Goal: Task Accomplishment & Management: Use online tool/utility

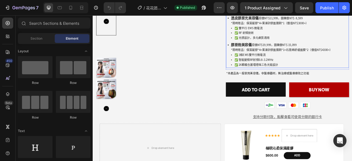
scroll to position [259, 0]
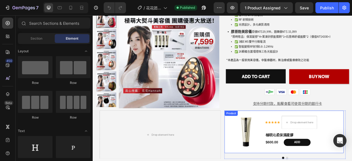
click at [352, 137] on div "Product Images Icon Icon Icon Icon Icon Icon List Drop element here Row 極萌沁柔保濕凝…" at bounding box center [336, 164] width 152 height 54
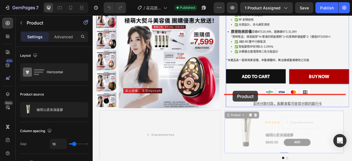
drag, startPoint x: 262, startPoint y: 132, endPoint x: 271, endPoint y: 112, distance: 22.8
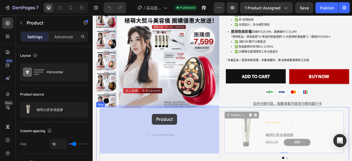
scroll to position [269, 0]
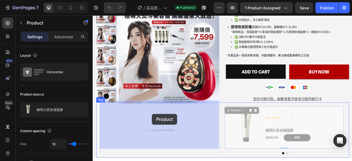
drag, startPoint x: 265, startPoint y: 134, endPoint x: 179, endPoint y: 141, distance: 86.4
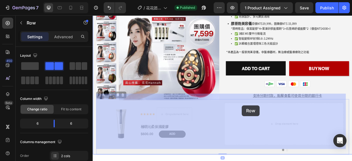
drag, startPoint x: 104, startPoint y: 112, endPoint x: 284, endPoint y: 130, distance: 181.2
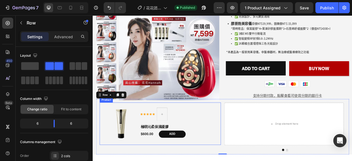
click at [104, 126] on div "Product Images Icon Icon Icon Icon Icon Icon List Row 極萌沁柔保濕凝膠 Product Title $6…" at bounding box center [178, 153] width 154 height 54
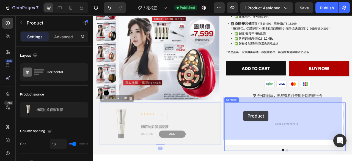
drag, startPoint x: 104, startPoint y: 116, endPoint x: 285, endPoint y: 137, distance: 182.1
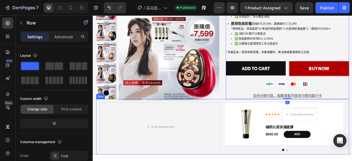
click at [258, 122] on div "Drop element here Product Images Icon Icon Icon Icon Icon Icon List Drop elemen…" at bounding box center [258, 157] width 322 height 70
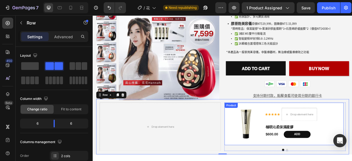
click at [296, 127] on div "Product Images Icon Icon Icon Icon Icon Icon List Drop element here Row 極萌沁柔保濕凝…" at bounding box center [336, 154] width 152 height 54
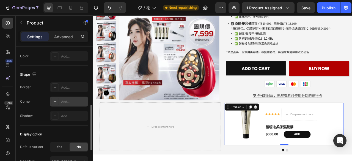
scroll to position [220, 0]
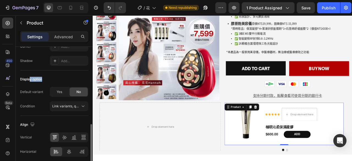
drag, startPoint x: 30, startPoint y: 80, endPoint x: 50, endPoint y: 79, distance: 19.9
click at [50, 79] on div "Display option" at bounding box center [54, 79] width 68 height 9
click at [71, 105] on span "Link variants, quantity <br> between same products" at bounding box center [92, 106] width 81 height 4
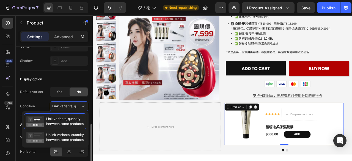
click at [37, 98] on div "Default variant Yes No Condition Link variants, quantity <br> between same prod…" at bounding box center [54, 99] width 68 height 24
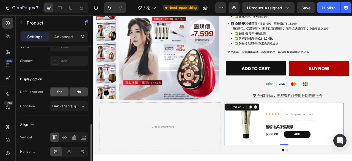
click at [57, 93] on span "Yes" at bounding box center [60, 91] width 6 height 5
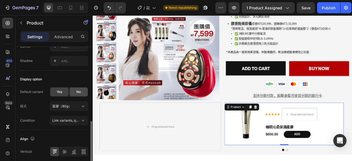
click at [80, 92] on span "No" at bounding box center [79, 91] width 4 height 5
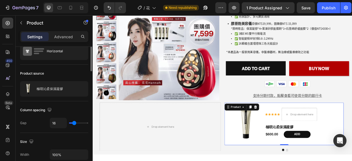
scroll to position [0, 0]
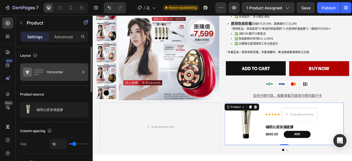
click at [80, 72] on div "Horizontal" at bounding box center [64, 72] width 34 height 13
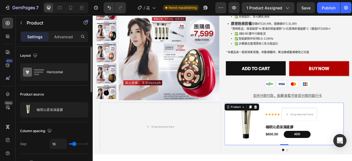
drag, startPoint x: 72, startPoint y: 58, endPoint x: 62, endPoint y: 56, distance: 10.4
click at [72, 59] on div "Layout" at bounding box center [54, 55] width 68 height 9
click at [62, 40] on div "Advanced" at bounding box center [64, 36] width 28 height 9
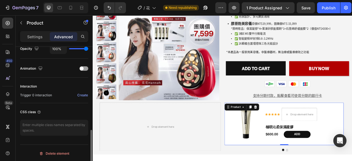
scroll to position [200, 0]
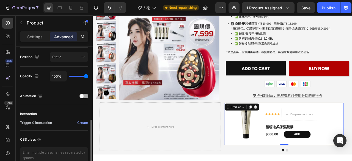
click at [82, 93] on div "Animation" at bounding box center [54, 96] width 68 height 9
click at [82, 94] on span at bounding box center [82, 96] width 4 height 4
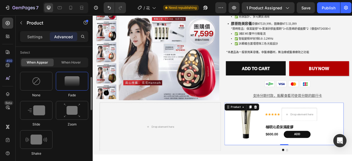
scroll to position [228, 0]
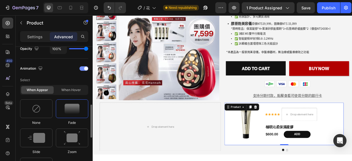
drag, startPoint x: 85, startPoint y: 69, endPoint x: 83, endPoint y: 95, distance: 26.0
click at [85, 69] on span at bounding box center [86, 69] width 4 height 4
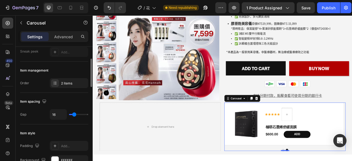
scroll to position [0, 0]
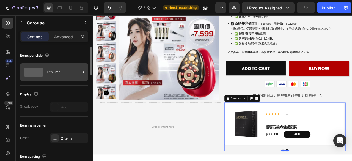
click at [67, 73] on div "1 column" at bounding box center [64, 72] width 34 height 13
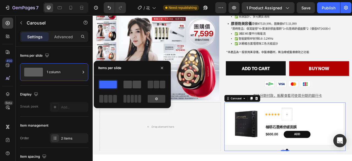
click at [136, 85] on span at bounding box center [137, 85] width 9 height 8
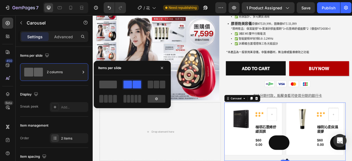
click at [113, 86] on span at bounding box center [108, 85] width 18 height 8
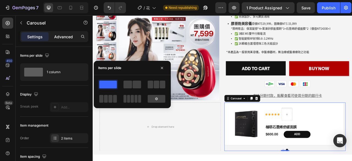
click at [64, 34] on p "Advanced" at bounding box center [63, 37] width 19 height 6
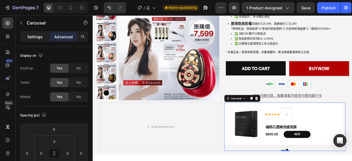
click at [36, 36] on p "Settings" at bounding box center [34, 37] width 15 height 6
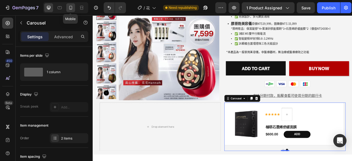
click at [70, 5] on icon at bounding box center [71, 8] width 6 height 6
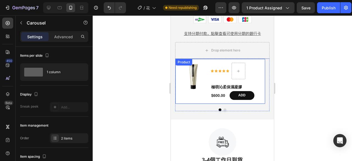
scroll to position [449, 0]
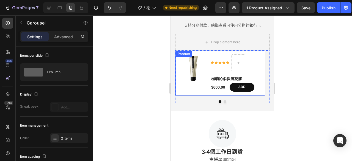
click at [262, 59] on div "Product Images Icon Icon Icon Icon Icon Icon List Row 極萌沁柔保濕凝膠 Product Title $6…" at bounding box center [221, 73] width 90 height 45
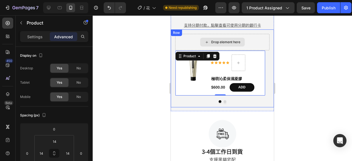
click at [259, 34] on div "Drop element here" at bounding box center [222, 42] width 94 height 17
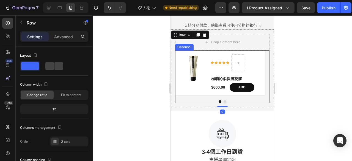
click at [260, 93] on div "Product Images Icon Icon Icon Icon Icon Icon List Row 極萌沁柔保濕凝膠 Product Title $6…" at bounding box center [222, 76] width 94 height 53
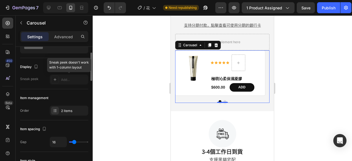
scroll to position [0, 0]
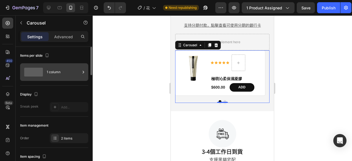
click at [58, 74] on div "1 column" at bounding box center [64, 72] width 34 height 13
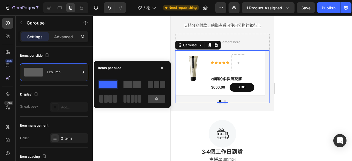
click at [124, 85] on span at bounding box center [128, 85] width 9 height 8
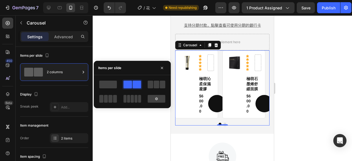
click at [129, 84] on span at bounding box center [128, 85] width 9 height 8
click at [117, 87] on div at bounding box center [108, 85] width 20 height 10
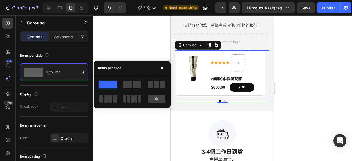
click at [110, 87] on span at bounding box center [108, 85] width 18 height 8
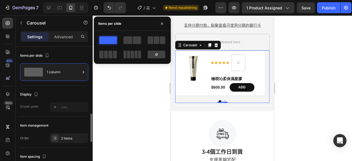
scroll to position [55, 0]
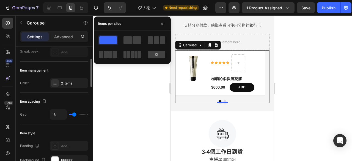
click at [68, 98] on div "Item spacing" at bounding box center [54, 101] width 68 height 9
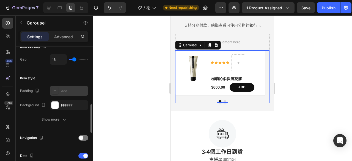
scroll to position [165, 0]
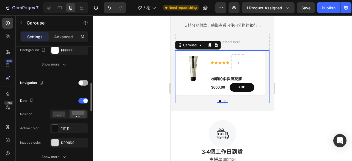
click at [83, 83] on div at bounding box center [83, 83] width 10 height 6
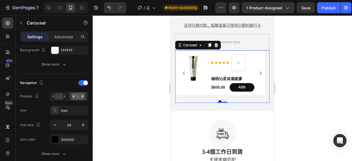
click at [259, 70] on icon "Carousel Next Arrow" at bounding box center [261, 73] width 7 height 7
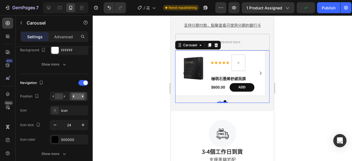
click at [258, 70] on icon "Carousel Next Arrow" at bounding box center [261, 73] width 7 height 7
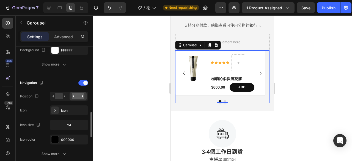
scroll to position [193, 0]
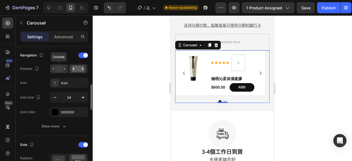
click at [61, 66] on rect at bounding box center [59, 69] width 8 height 6
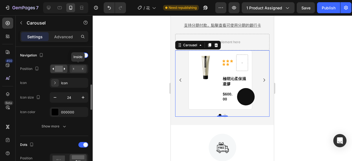
click at [78, 69] on rect at bounding box center [78, 69] width 13 height 6
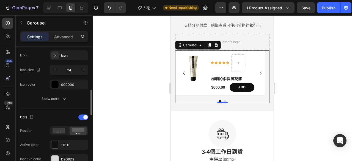
scroll to position [248, 0]
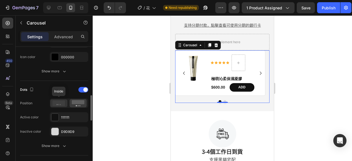
click at [59, 104] on circle at bounding box center [58, 104] width 1 height 1
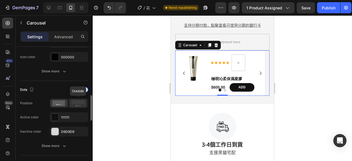
click at [72, 103] on rect at bounding box center [78, 102] width 13 height 4
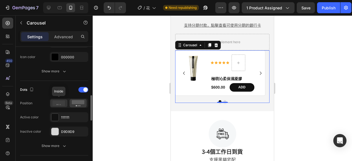
click at [60, 101] on icon at bounding box center [59, 104] width 13 height 6
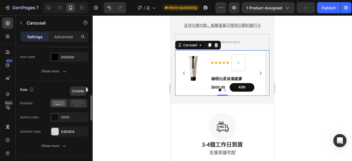
click at [80, 99] on div at bounding box center [78, 103] width 17 height 8
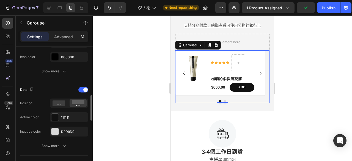
scroll to position [275, 0]
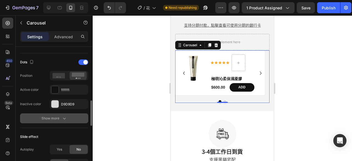
click at [58, 116] on div "Show more" at bounding box center [55, 119] width 26 height 6
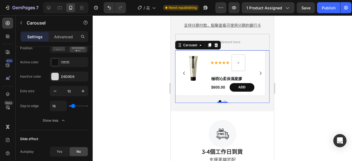
scroll to position [358, 0]
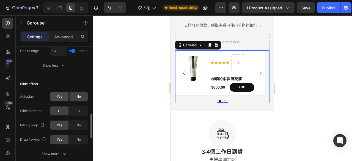
click at [64, 98] on div "Yes" at bounding box center [59, 96] width 18 height 9
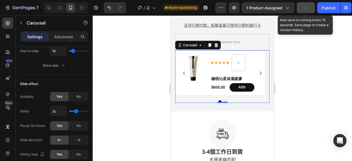
click at [302, 11] on button "button" at bounding box center [306, 7] width 18 height 11
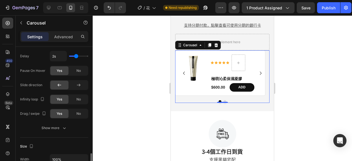
scroll to position [441, 0]
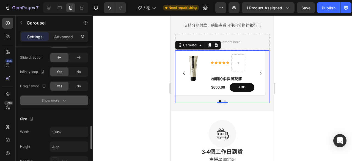
click at [63, 101] on icon "button" at bounding box center [65, 101] width 6 height 6
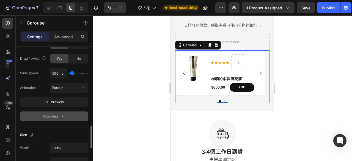
scroll to position [496, 0]
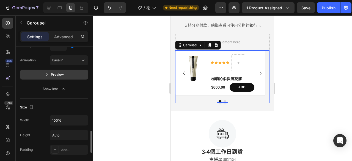
click at [64, 73] on button "Preview" at bounding box center [54, 75] width 68 height 10
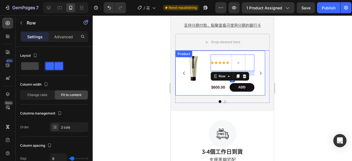
click at [263, 65] on div "Product Images Icon Icon Icon Icon Icon Icon List Row 17 極萌沁柔保濕凝膠 Product Title…" at bounding box center [221, 73] width 90 height 45
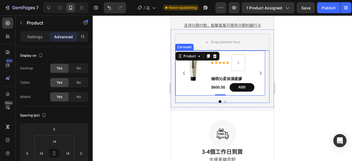
click at [258, 70] on icon "Carousel Next Arrow" at bounding box center [261, 73] width 7 height 7
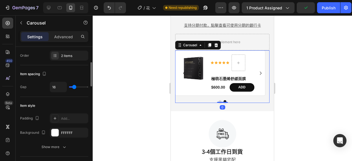
scroll to position [165, 0]
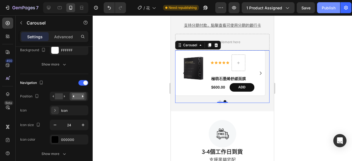
click at [330, 7] on div "Publish" at bounding box center [329, 8] width 14 height 6
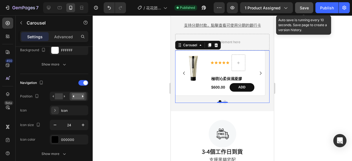
click at [305, 7] on span "Save" at bounding box center [304, 8] width 9 height 5
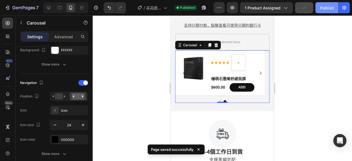
click at [329, 9] on div "Publish" at bounding box center [328, 8] width 14 height 6
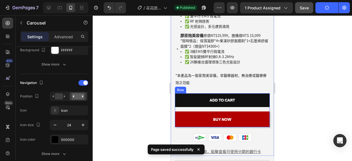
scroll to position [311, 0]
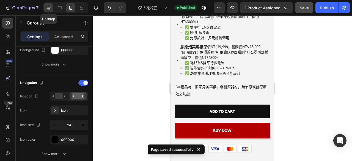
click at [51, 7] on div at bounding box center [48, 7] width 9 height 9
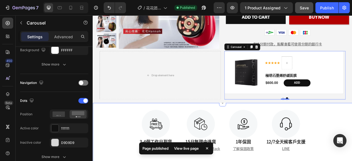
scroll to position [326, 0]
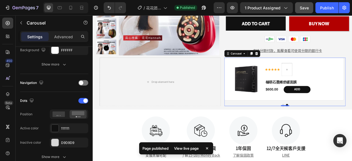
click at [329, 128] on div at bounding box center [337, 129] width 154 height 3
click at [334, 128] on button "Dot" at bounding box center [335, 129] width 3 height 3
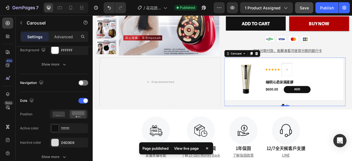
click at [338, 128] on div at bounding box center [337, 129] width 154 height 3
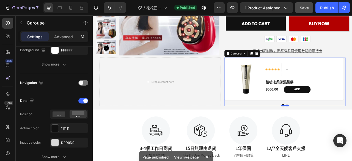
click at [338, 128] on div at bounding box center [337, 129] width 154 height 3
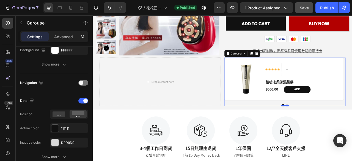
click at [339, 128] on button "Dot" at bounding box center [340, 129] width 3 height 3
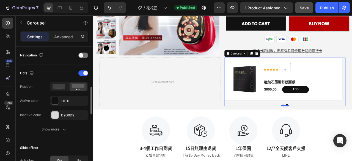
scroll to position [220, 0]
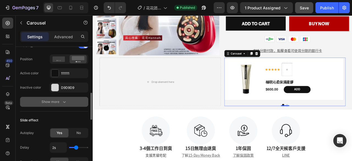
click at [66, 99] on icon "button" at bounding box center [65, 102] width 6 height 6
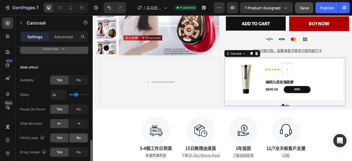
scroll to position [330, 0]
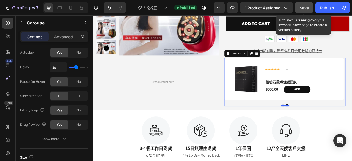
click at [301, 7] on span "Save" at bounding box center [304, 8] width 9 height 5
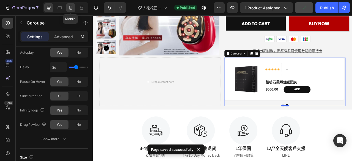
click at [69, 10] on icon at bounding box center [71, 8] width 6 height 6
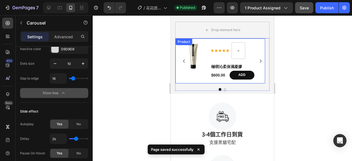
scroll to position [462, 0]
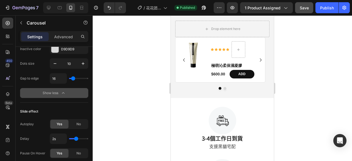
click at [259, 80] on div "Product Images Icon Icon Icon Icon Icon Icon List Row 極萌沁柔保濕凝膠 Product Title $6…" at bounding box center [222, 63] width 94 height 53
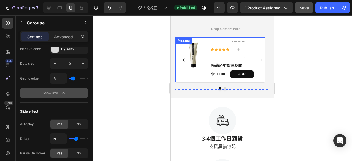
click at [262, 75] on div "Product Images Icon Icon Icon Icon Icon Icon List Row 極萌沁柔保濕凝膠 Product Title $6…" at bounding box center [221, 59] width 90 height 45
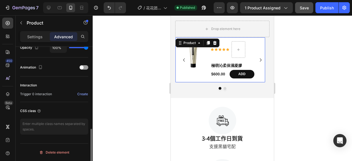
scroll to position [0, 0]
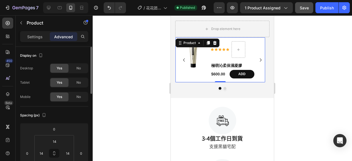
click at [258, 79] on div "Product Images Icon Icon Icon Icon Icon Icon List Row 極萌沁柔保濕凝膠 Product Title $6…" at bounding box center [222, 63] width 94 height 53
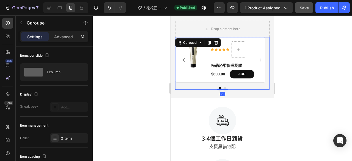
click at [256, 81] on div "Product Images Icon Icon Icon Icon Icon Icon List Row 極萌沁柔保濕凝膠 Product Title $6…" at bounding box center [222, 63] width 94 height 53
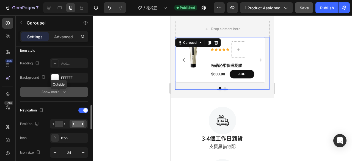
scroll to position [165, 0]
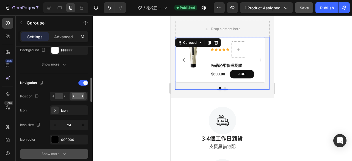
click at [47, 154] on div "Show more" at bounding box center [55, 154] width 26 height 6
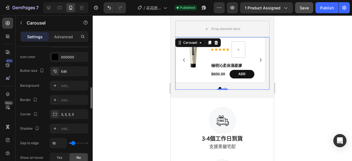
scroll to position [275, 0]
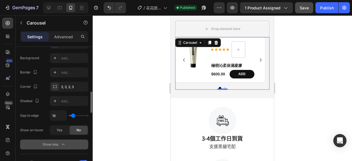
click at [59, 140] on button "Show less" at bounding box center [54, 145] width 68 height 10
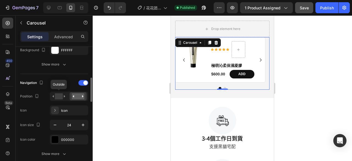
scroll to position [110, 0]
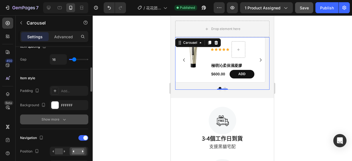
click at [53, 119] on div "Show more" at bounding box center [55, 120] width 26 height 6
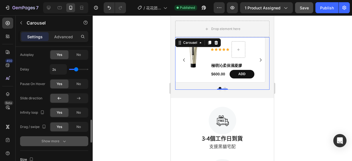
scroll to position [386, 0]
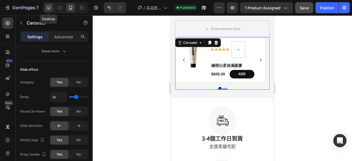
click at [48, 6] on icon at bounding box center [49, 8] width 4 height 4
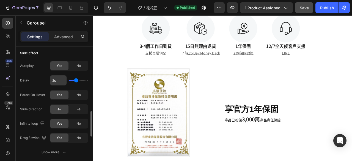
scroll to position [303, 0]
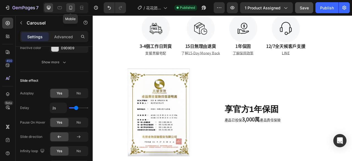
click at [69, 7] on icon at bounding box center [71, 8] width 6 height 6
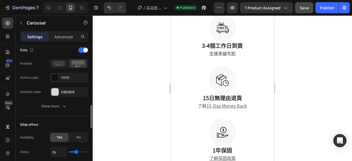
scroll to position [358, 0]
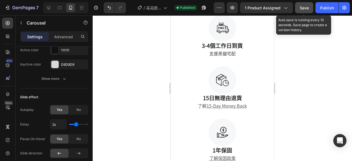
click at [308, 7] on span "Save" at bounding box center [304, 8] width 9 height 5
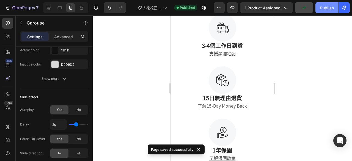
click at [319, 9] on button "Publish" at bounding box center [327, 7] width 23 height 11
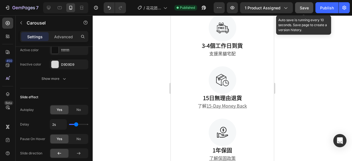
click at [306, 3] on button "Save" at bounding box center [304, 7] width 18 height 11
